Goal: Navigation & Orientation: Find specific page/section

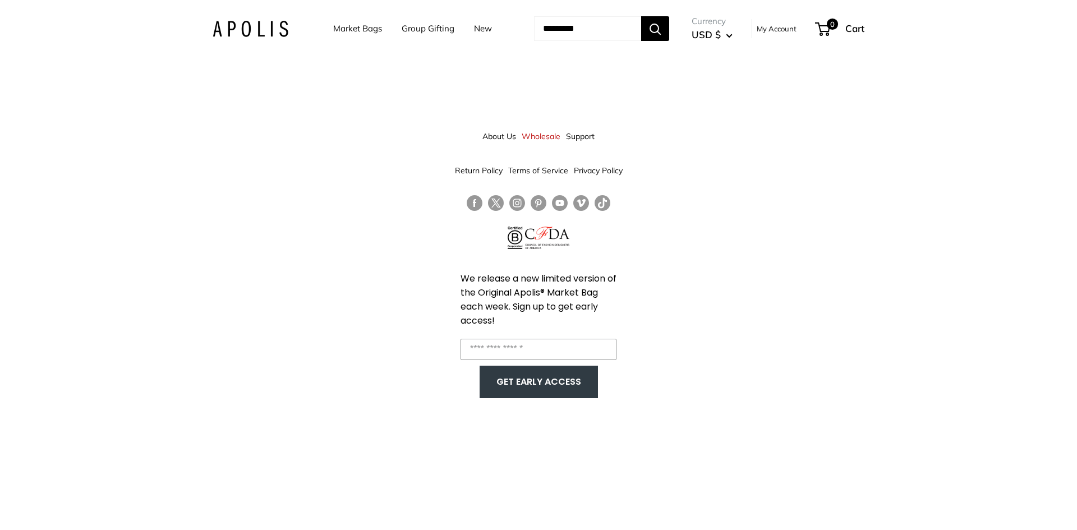
click at [694, 259] on div "About Us Wholesale Support Return Policy Terms of Service Privacy Policy We rel…" at bounding box center [538, 265] width 1077 height 530
click at [545, 168] on link "Terms of Service" at bounding box center [538, 170] width 60 height 20
